Goal: Find specific page/section: Find specific page/section

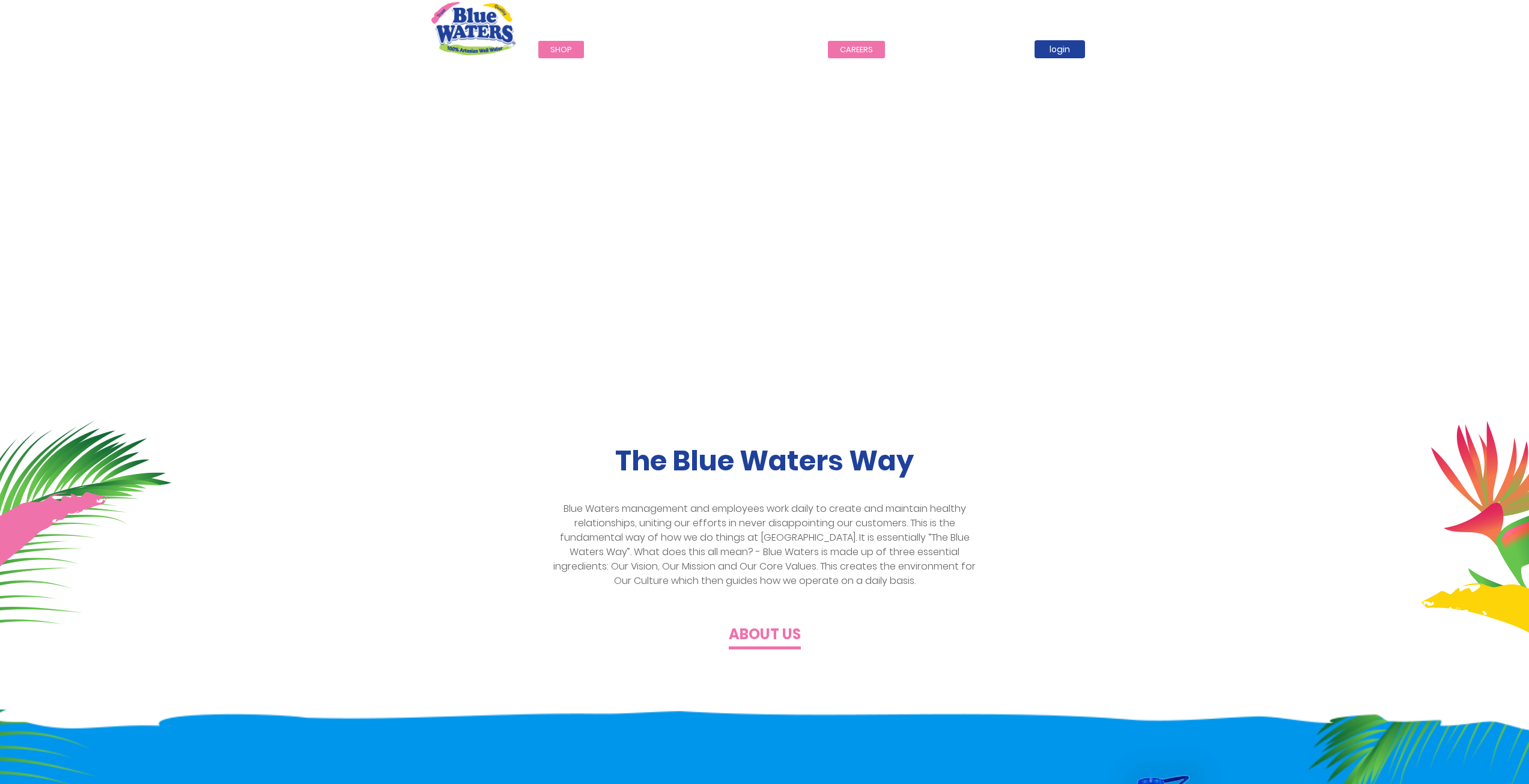
click at [833, 48] on link "careers" at bounding box center [856, 49] width 57 height 18
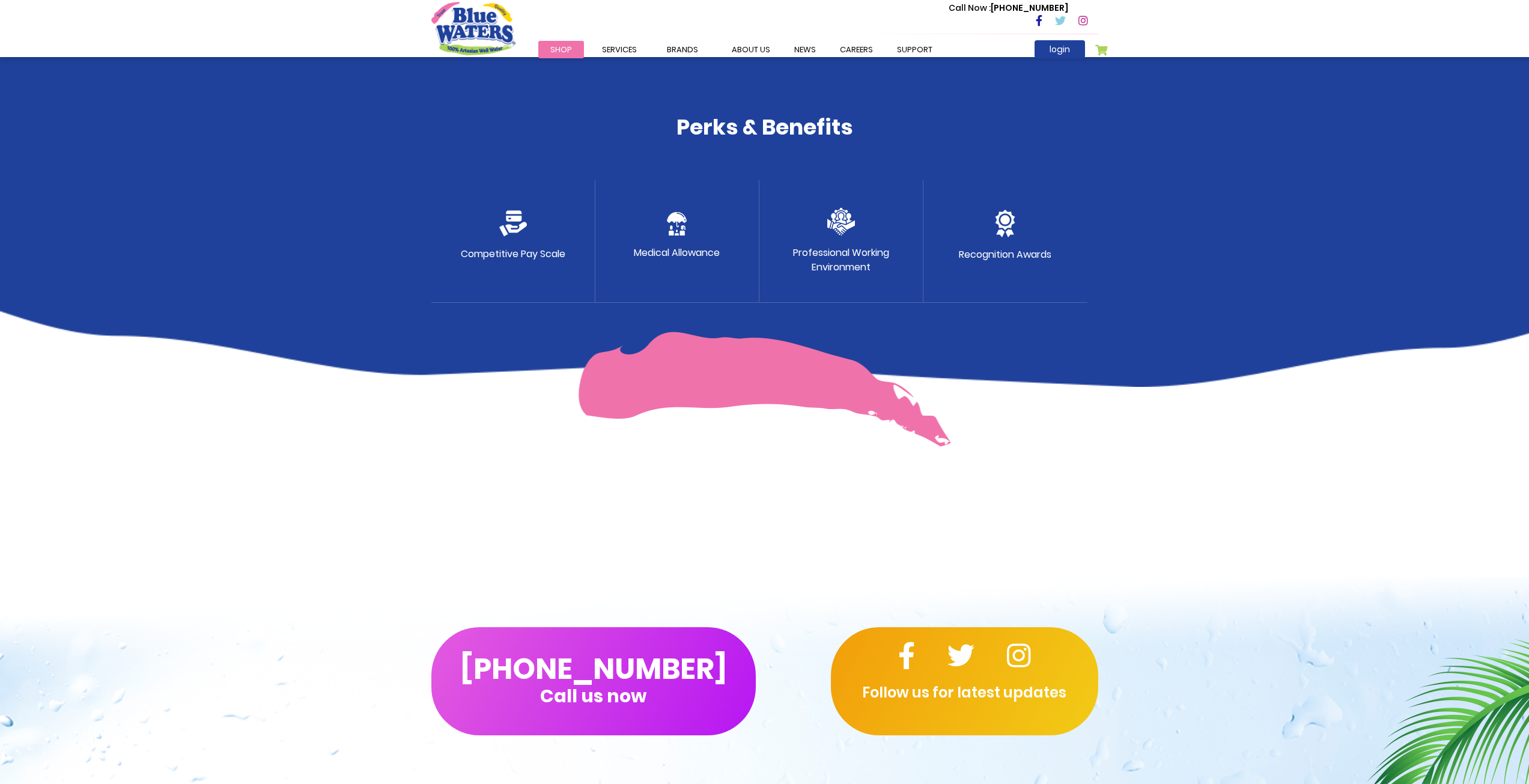
scroll to position [879, 0]
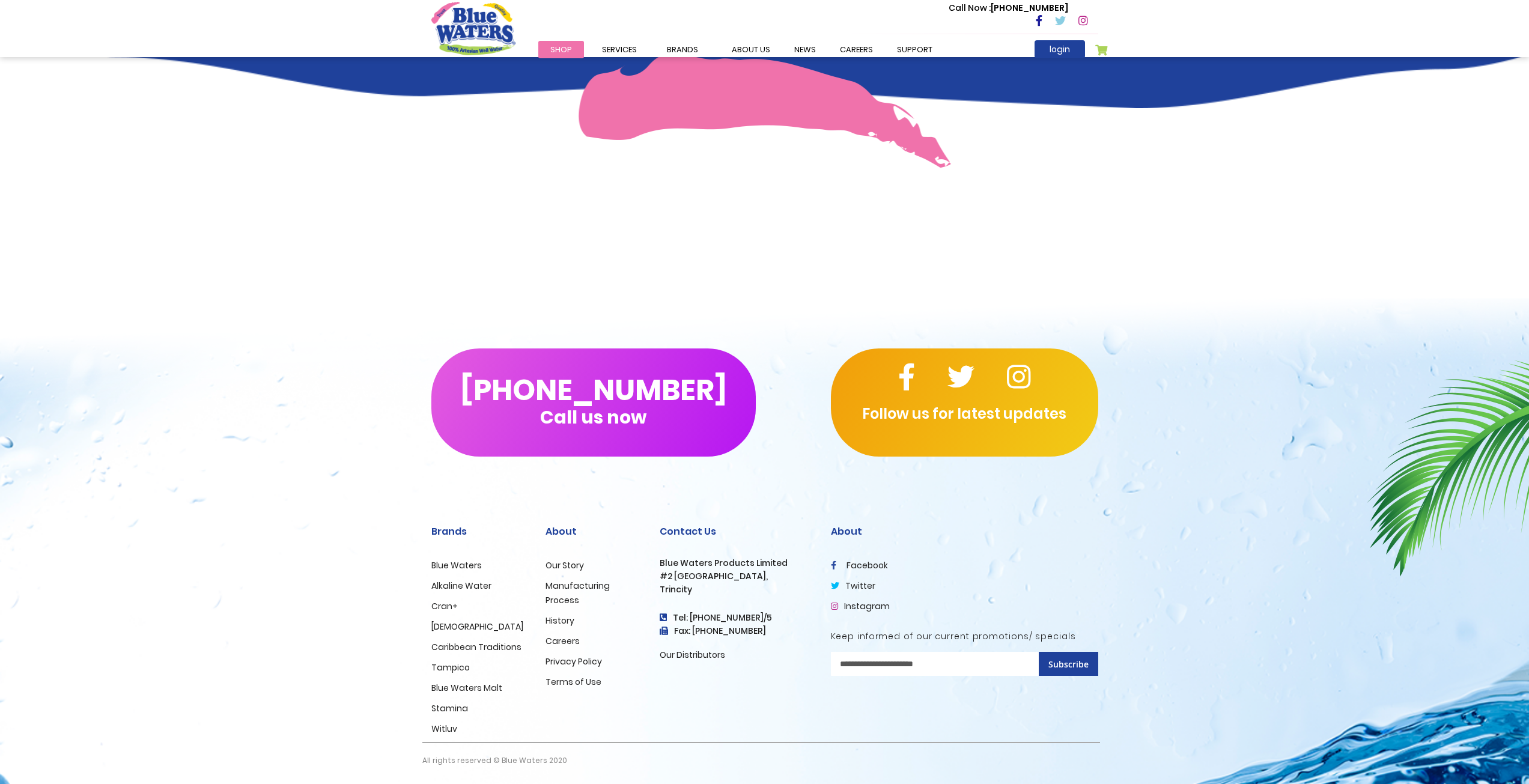
click at [577, 643] on link "Careers" at bounding box center [562, 641] width 34 height 12
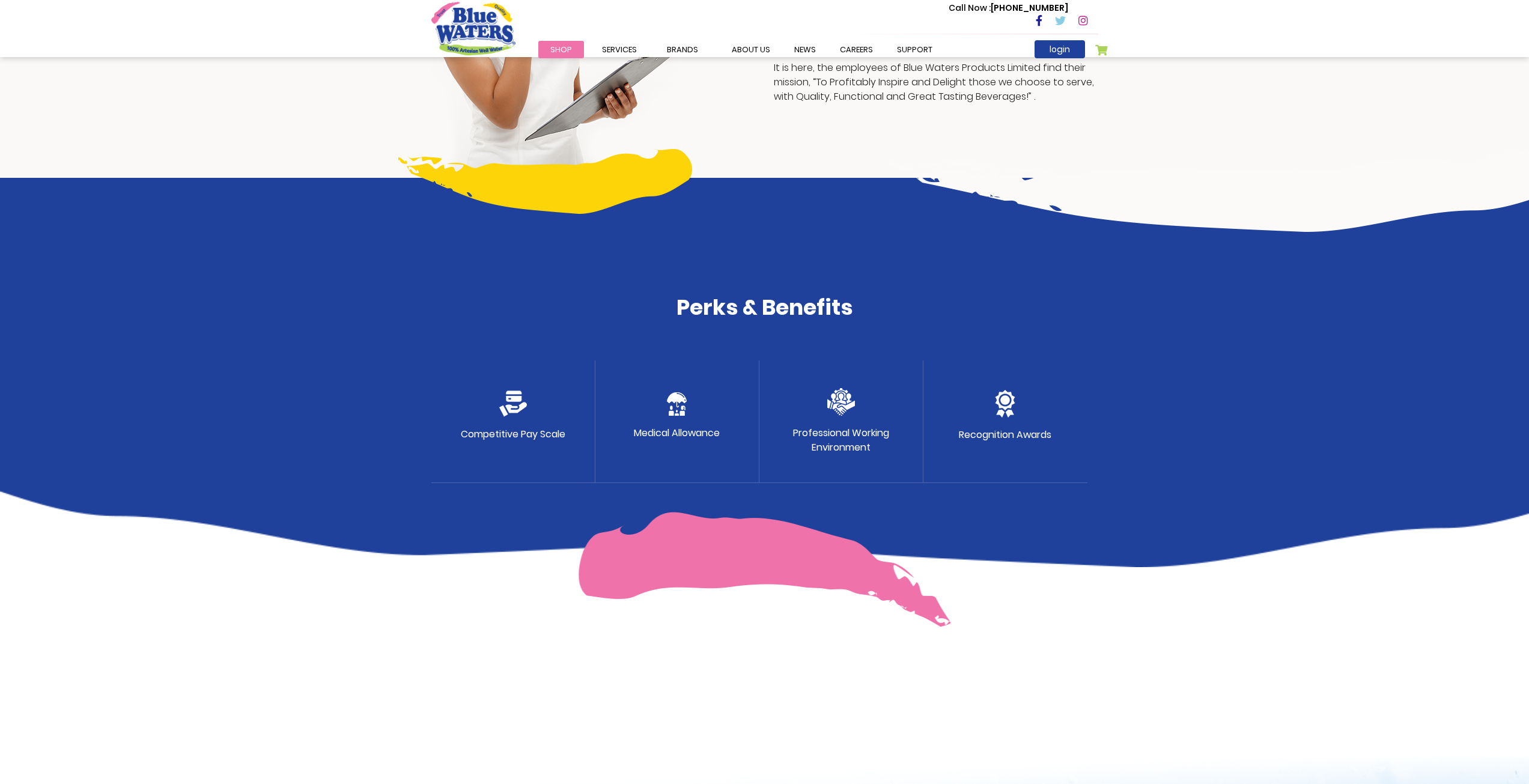
scroll to position [879, 0]
